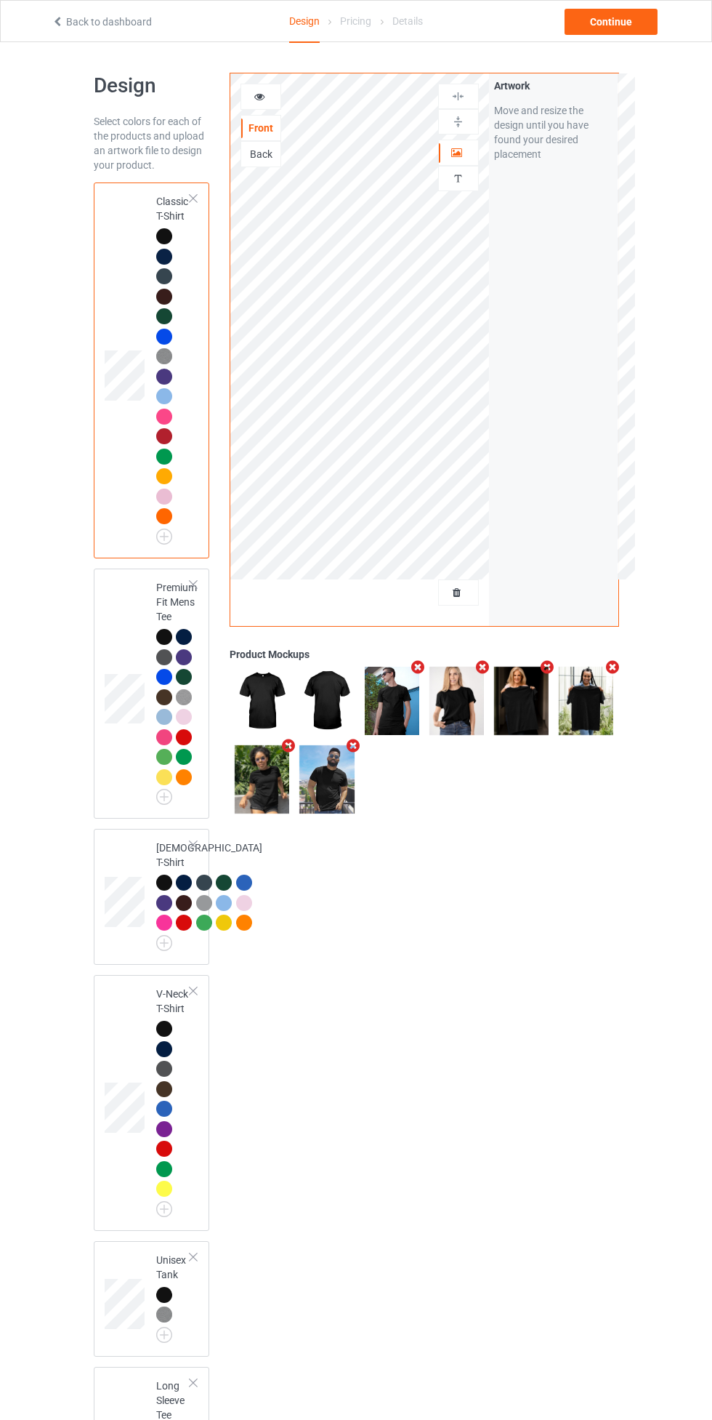
click at [458, 599] on div at bounding box center [458, 592] width 39 height 15
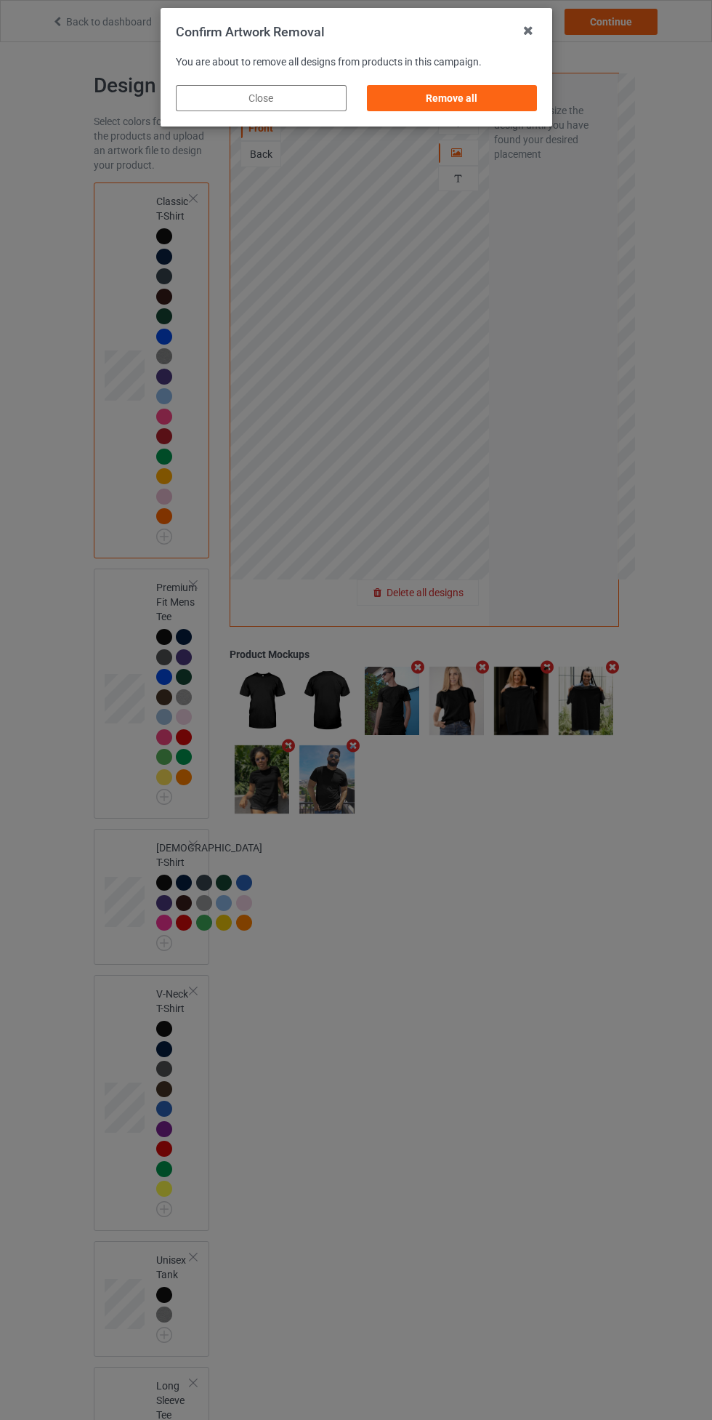
click at [452, 93] on div "Remove all" at bounding box center [451, 98] width 171 height 26
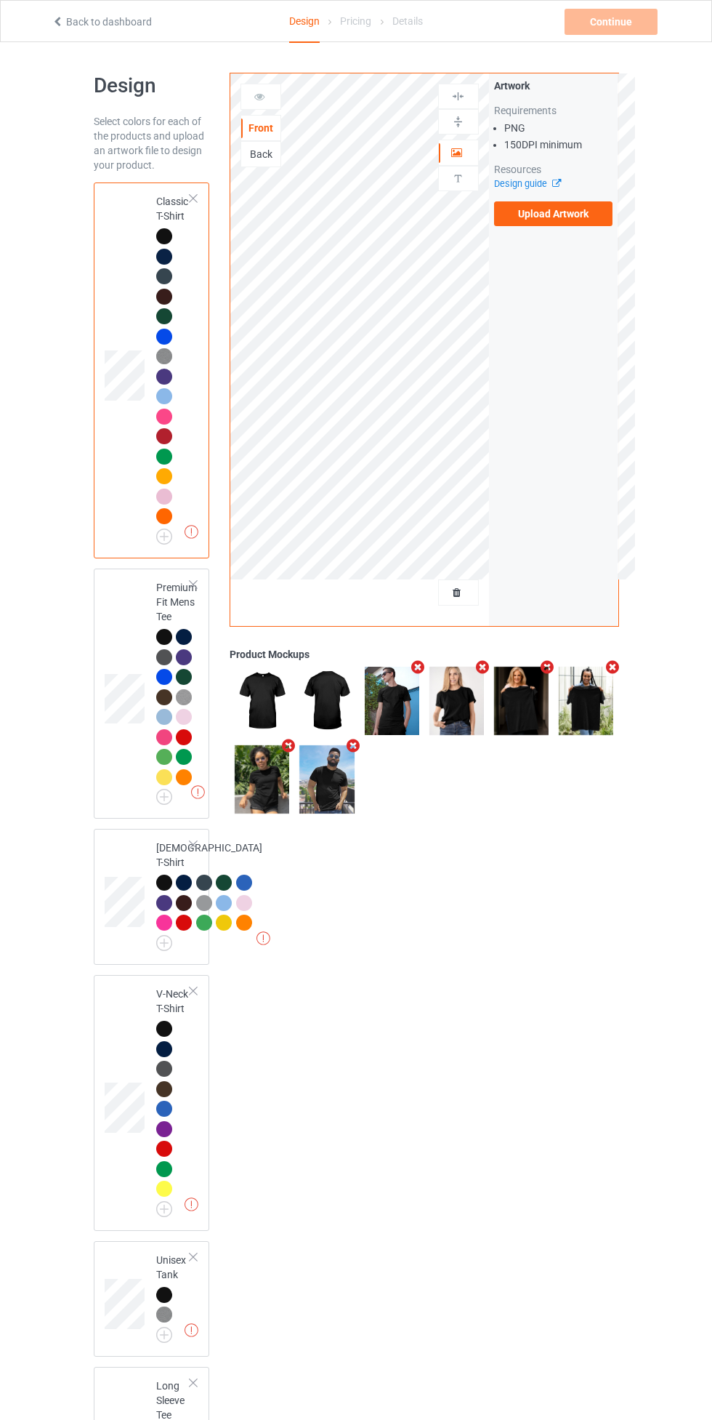
click at [558, 216] on label "Upload Artwork" at bounding box center [553, 213] width 119 height 25
click at [0, 0] on input "Upload Artwork" at bounding box center [0, 0] width 0 height 0
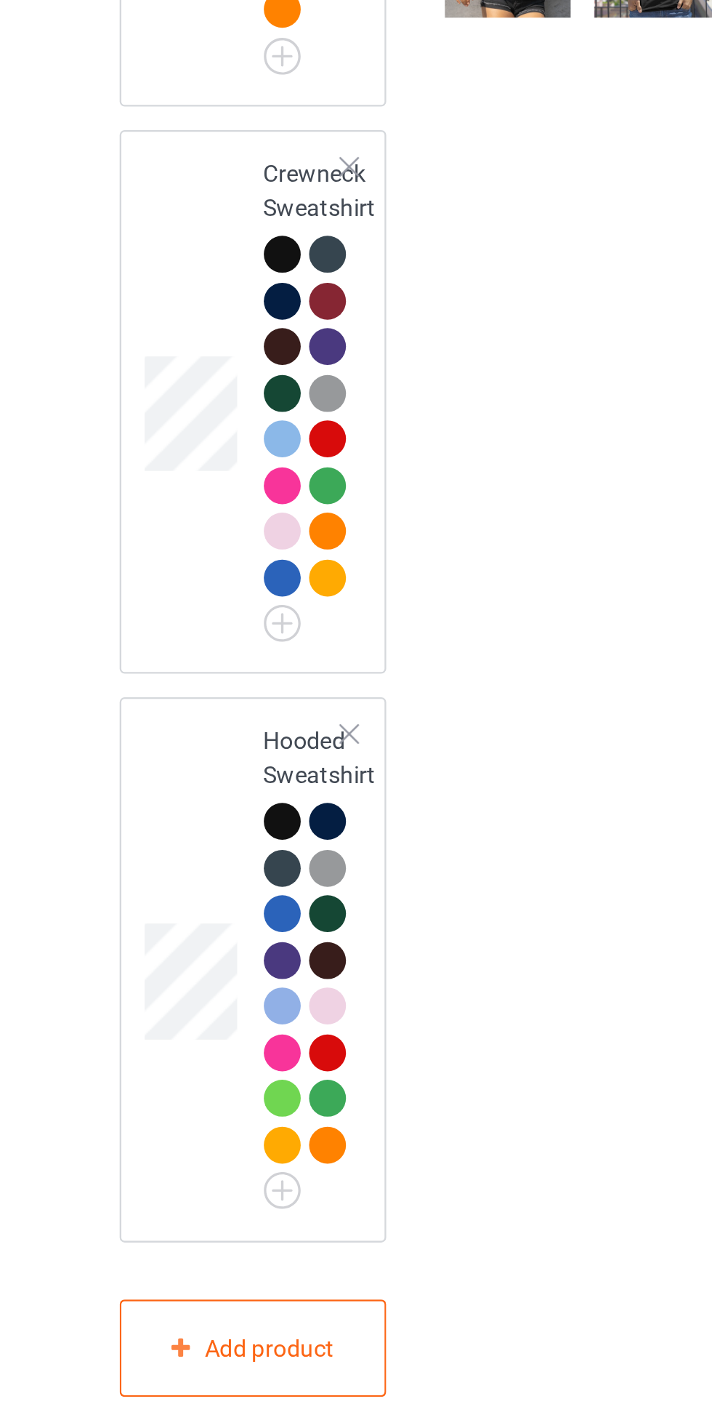
scroll to position [1024, 0]
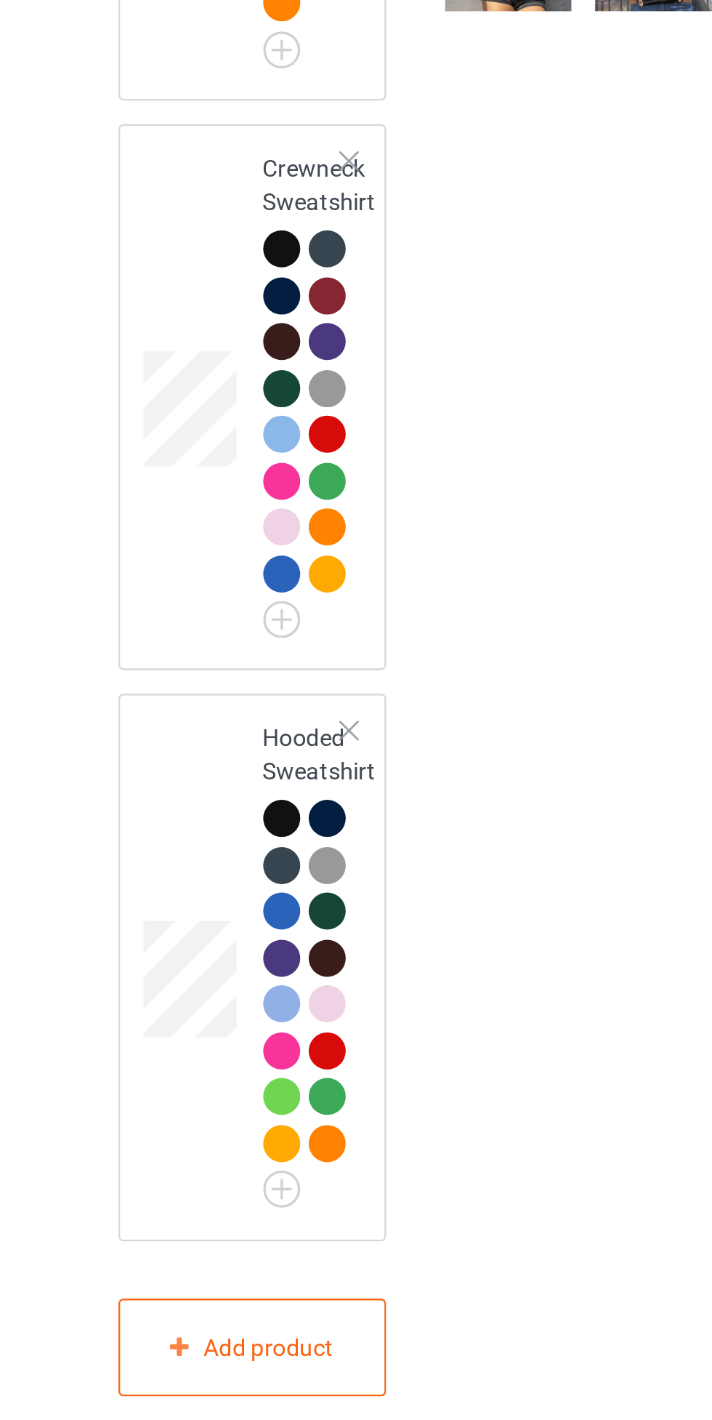
click at [164, 1148] on div at bounding box center [164, 1140] width 16 height 16
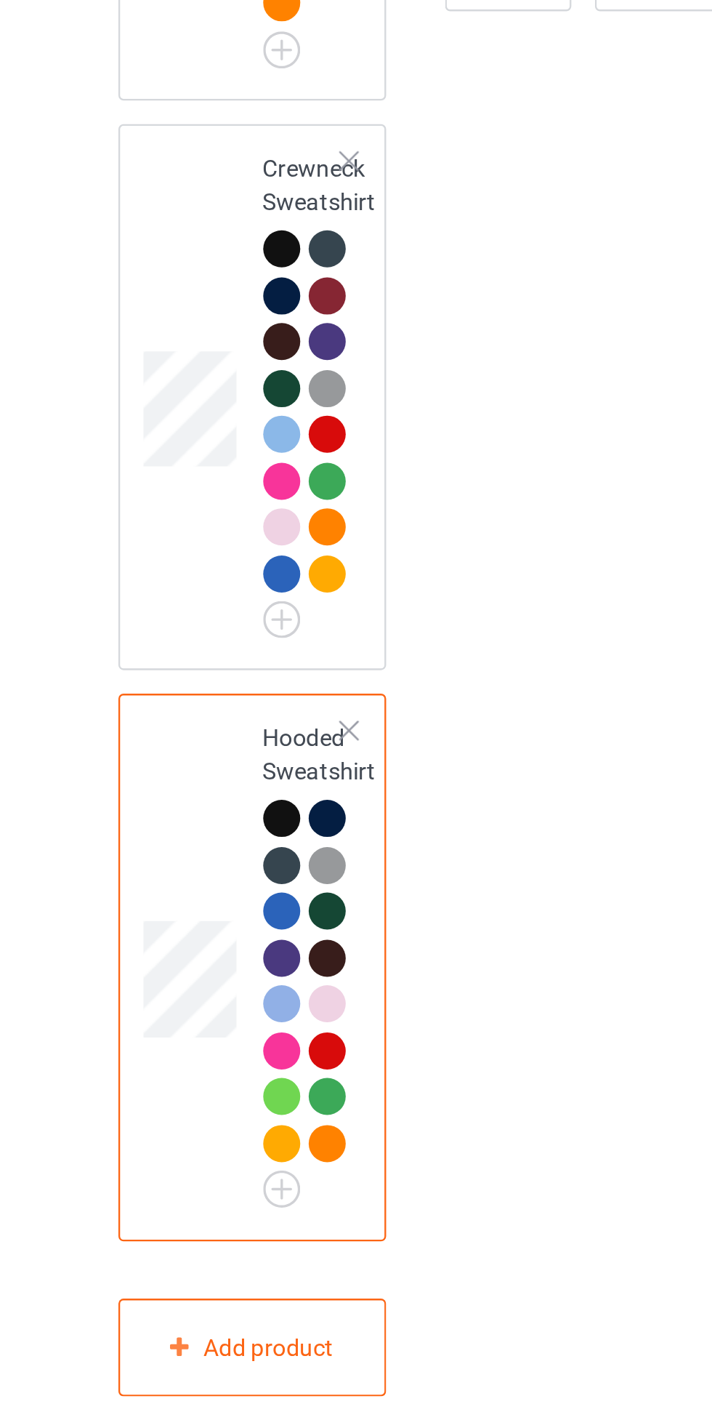
click at [169, 1148] on div at bounding box center [164, 1140] width 16 height 16
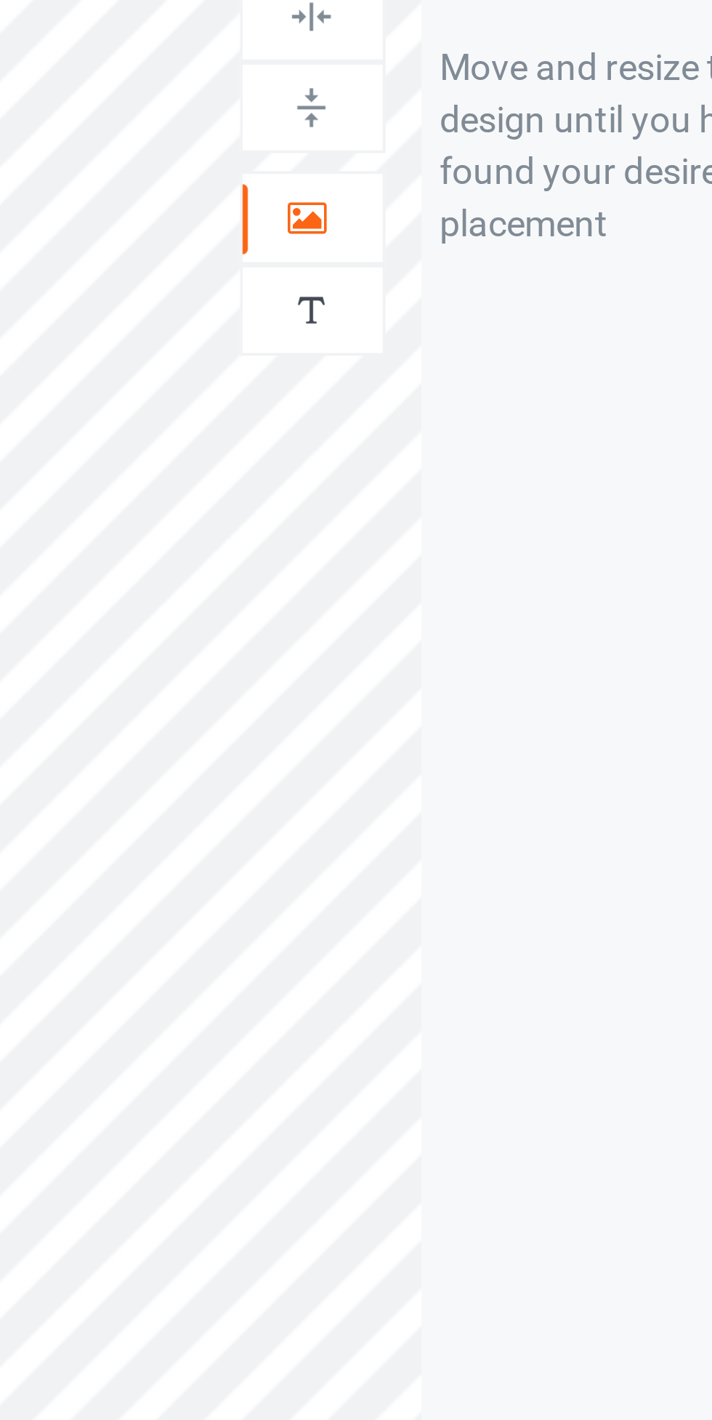
click at [459, 128] on icon at bounding box center [457, 129] width 12 height 10
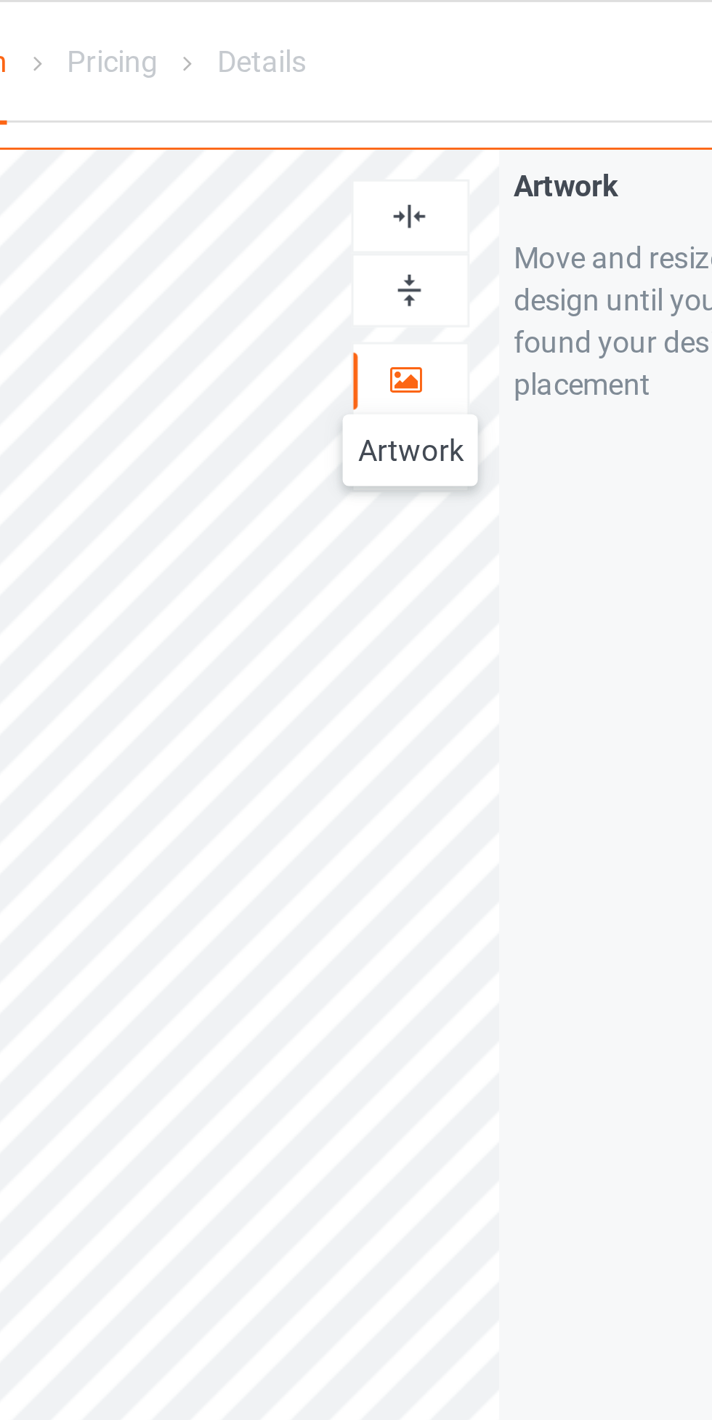
scroll to position [937, 0]
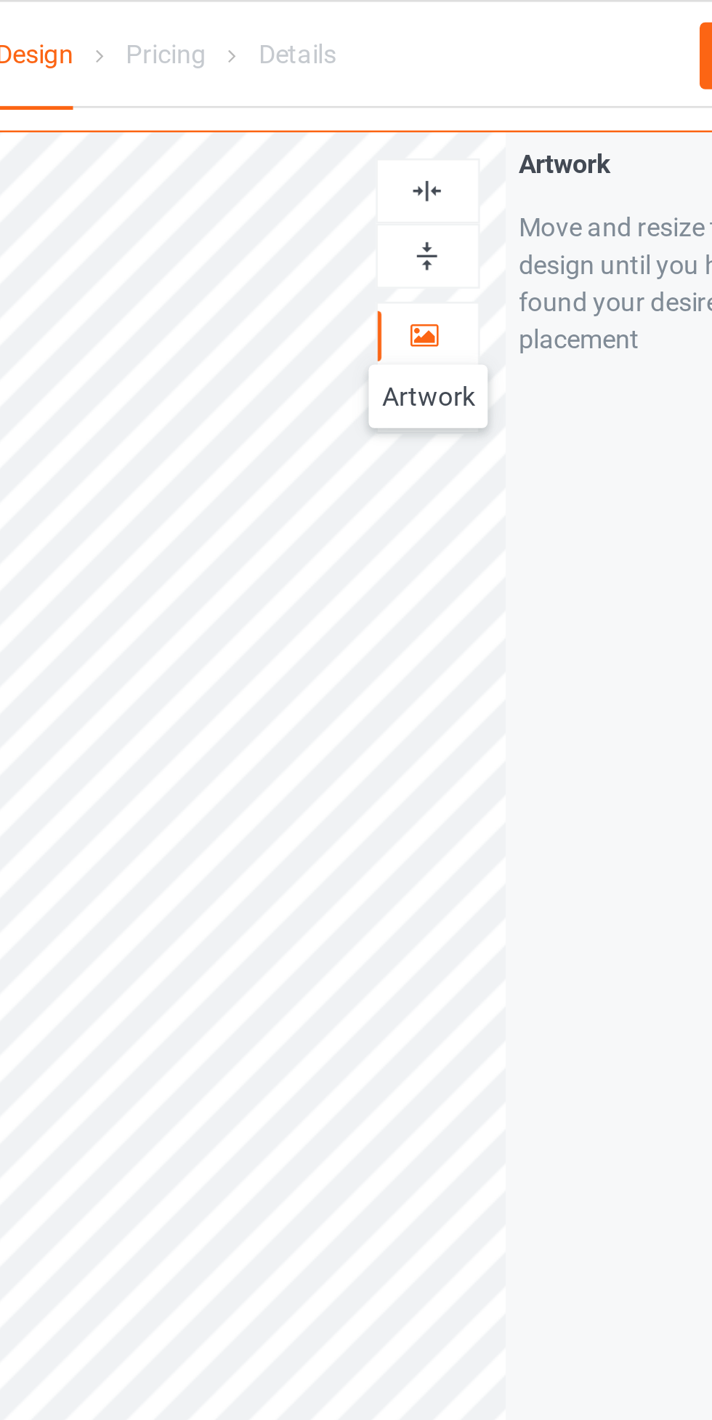
click at [460, 76] on img at bounding box center [458, 75] width 14 height 14
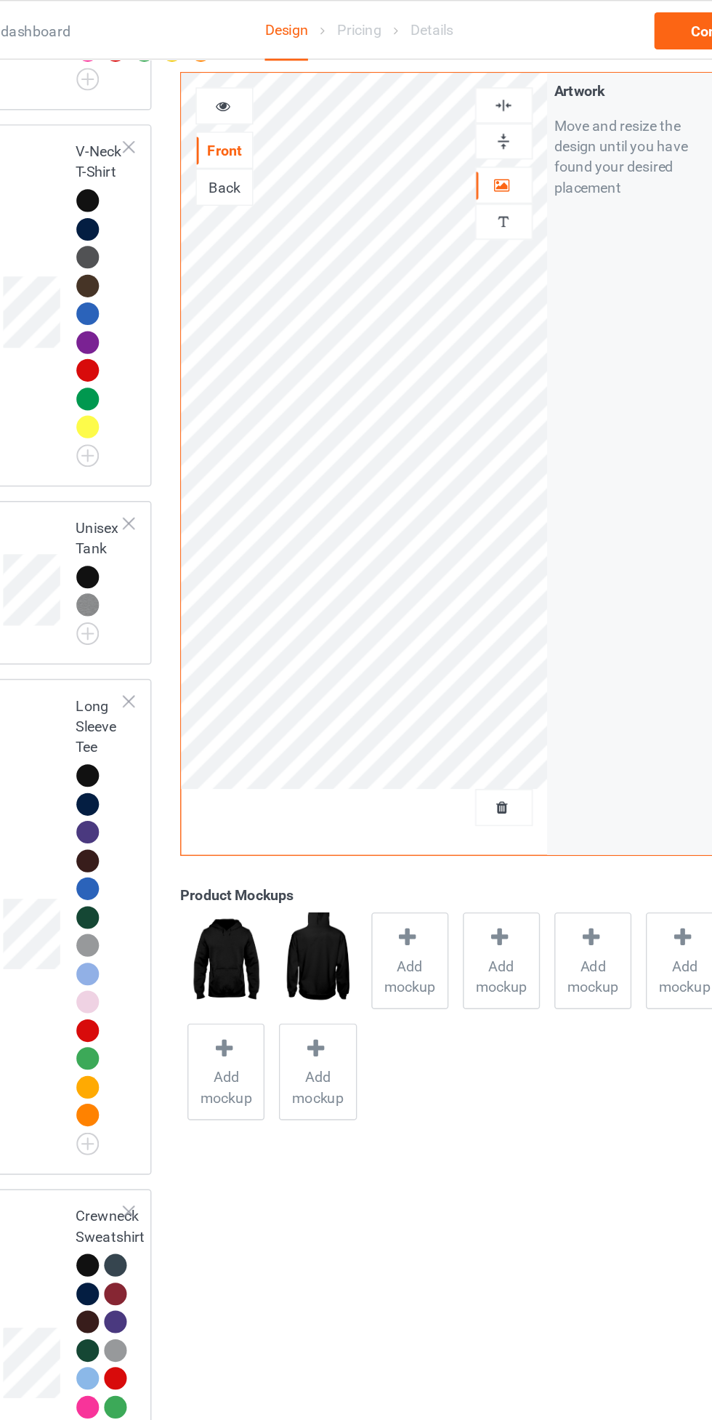
scroll to position [904, 0]
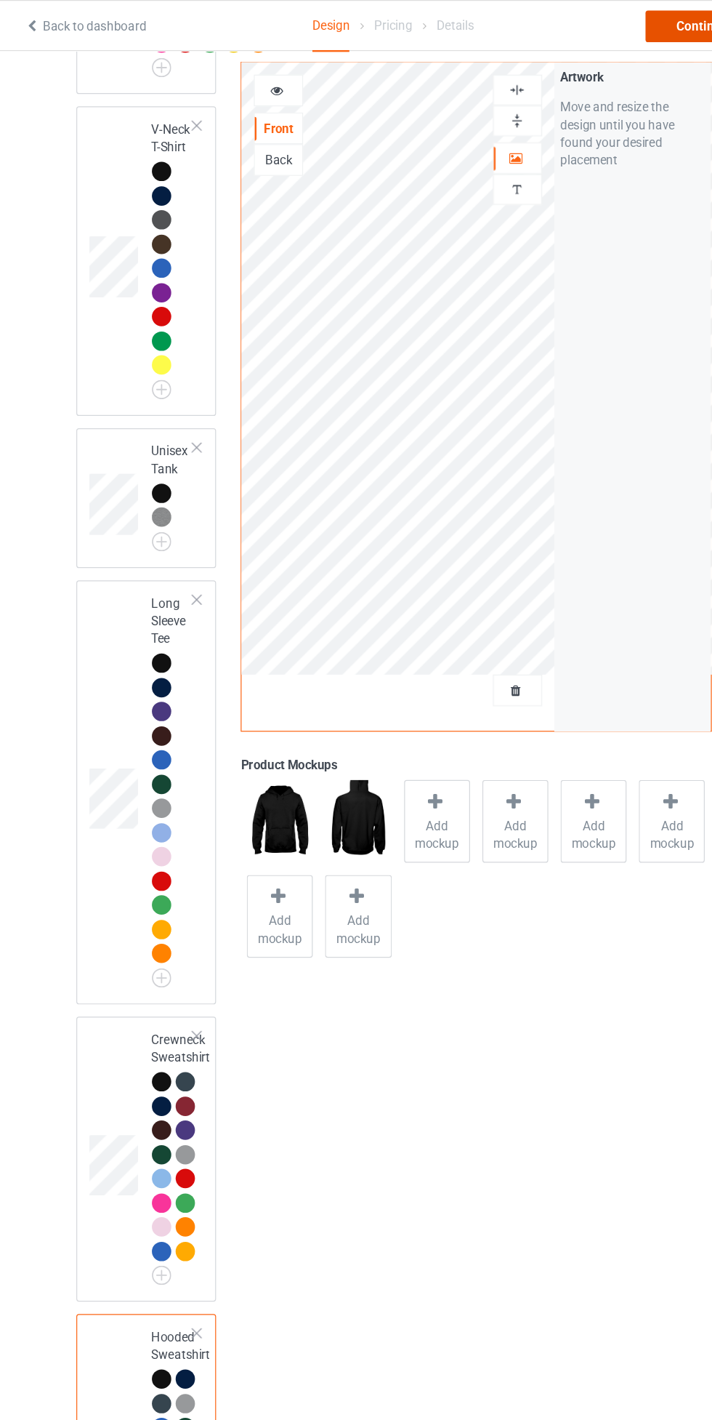
click at [590, 33] on div "Continue" at bounding box center [611, 22] width 93 height 26
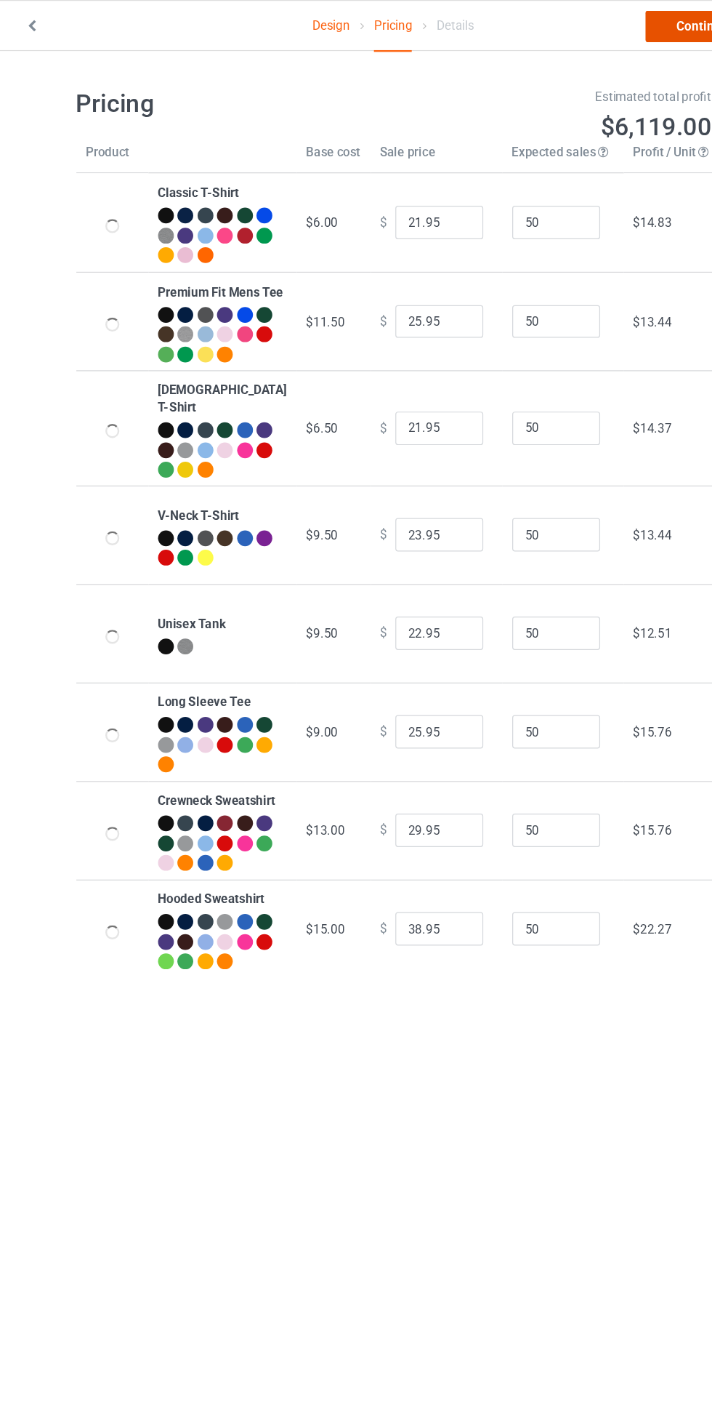
click at [588, 29] on link "Continue" at bounding box center [611, 22] width 93 height 26
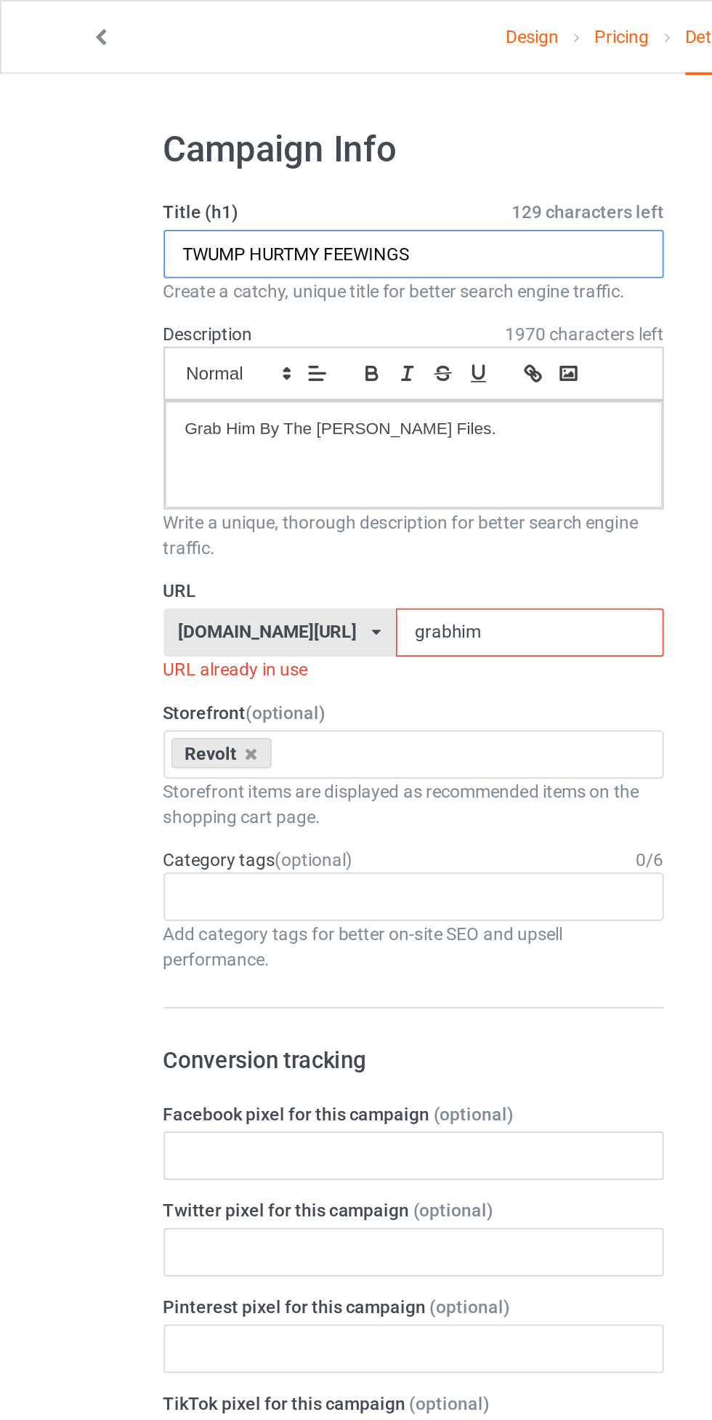
click at [175, 148] on input "TWUMP HURTMY FEEWINGS" at bounding box center [237, 146] width 286 height 28
click at [169, 144] on input "TWUMP HURTMY FEEWINGS" at bounding box center [237, 146] width 286 height 28
type input "TWUMP HURT MY FEEWINGS"
click at [263, 365] on input "grabhim" at bounding box center [303, 362] width 153 height 28
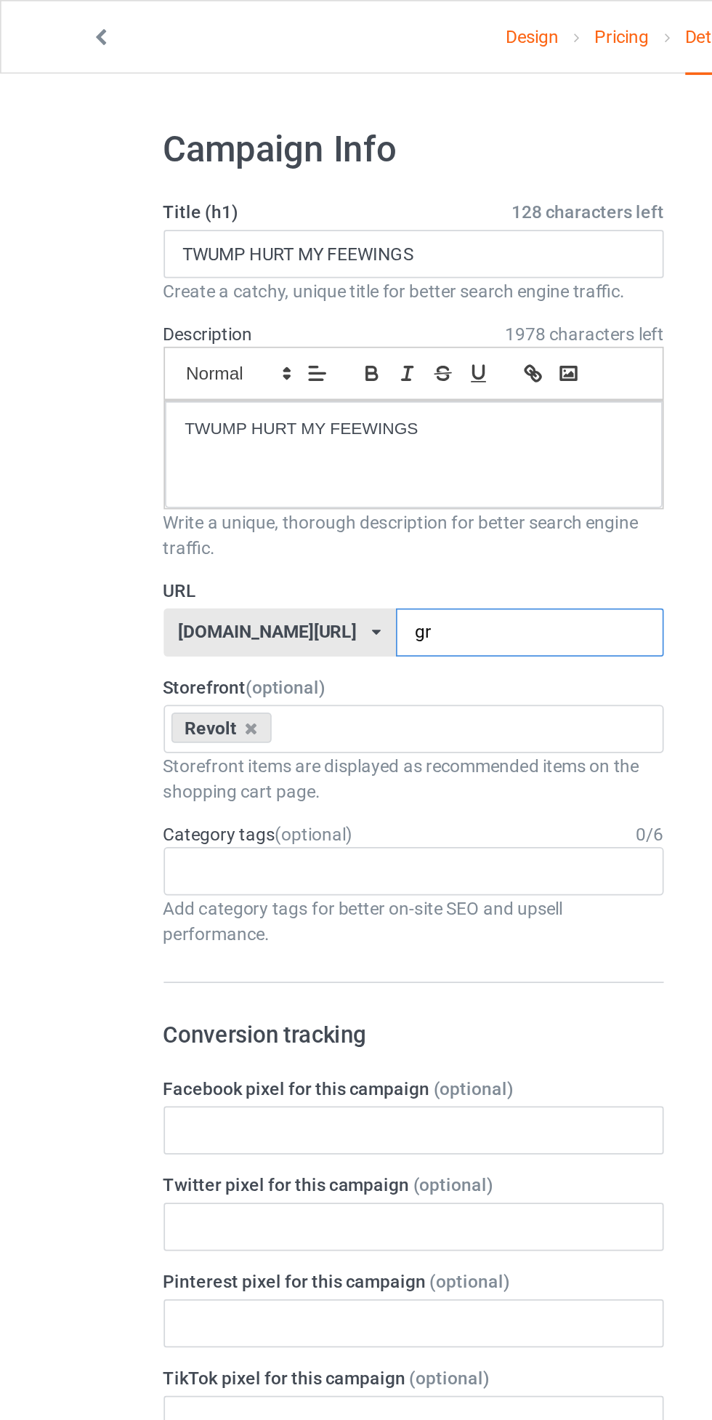
type input "g"
type input "Twrfg7"
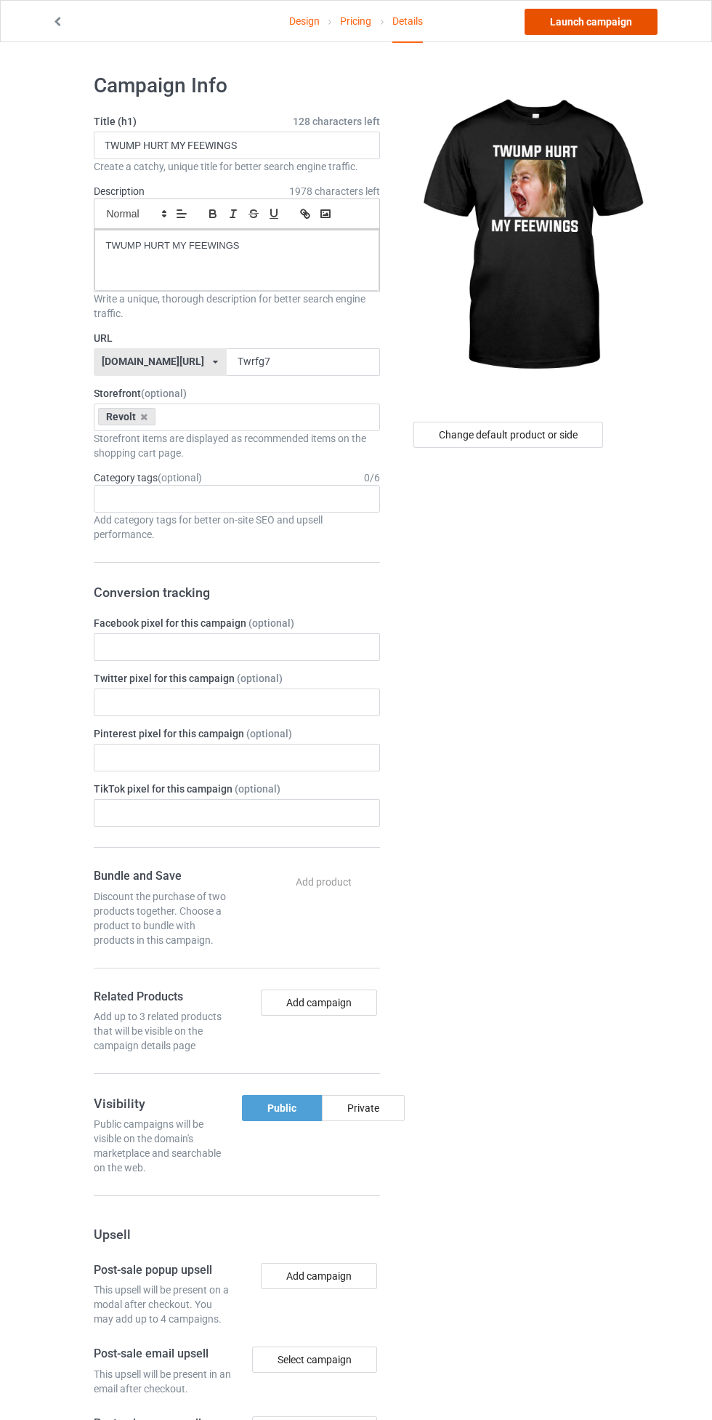
click at [609, 21] on link "Launch campaign" at bounding box center [591, 22] width 133 height 26
